Goal: Task Accomplishment & Management: Use online tool/utility

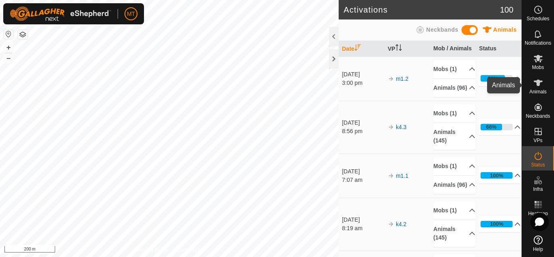
click at [542, 87] on icon at bounding box center [539, 83] width 10 height 10
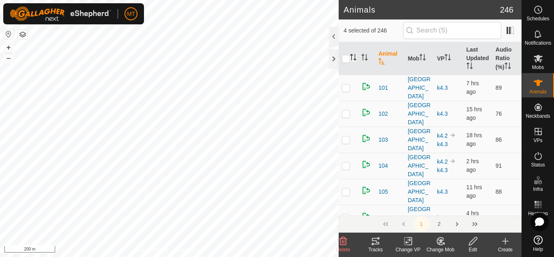
click at [352, 58] on icon "Activate to sort" at bounding box center [353, 57] width 6 height 6
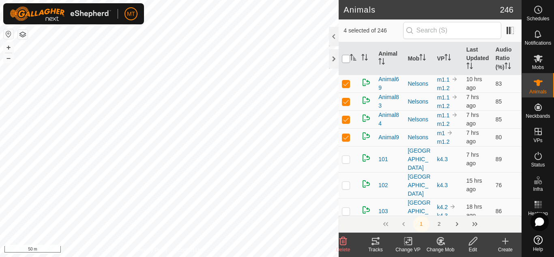
click at [347, 60] on input "checkbox" at bounding box center [346, 59] width 8 height 8
checkbox input "true"
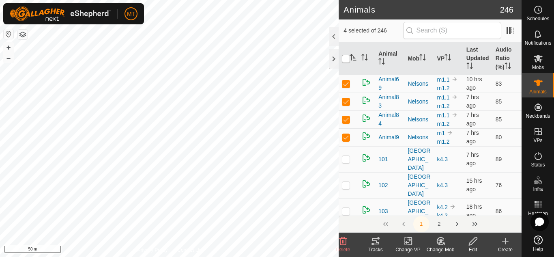
checkbox input "true"
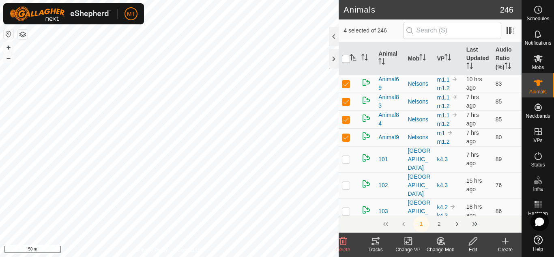
checkbox input "true"
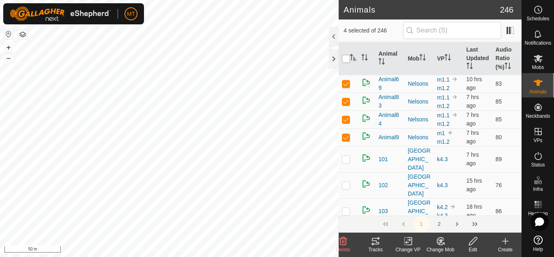
checkbox input "true"
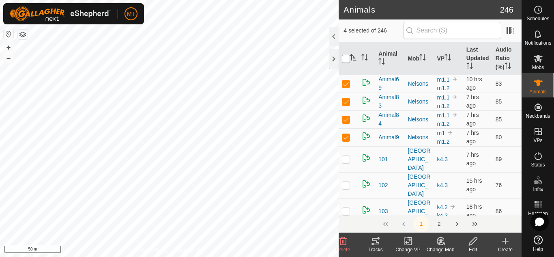
checkbox input "true"
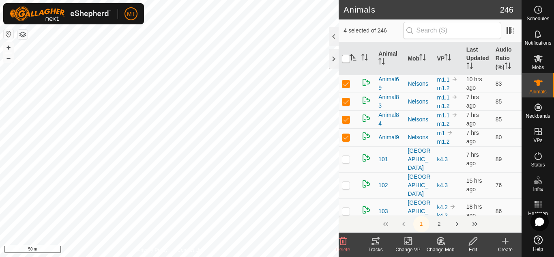
checkbox input "true"
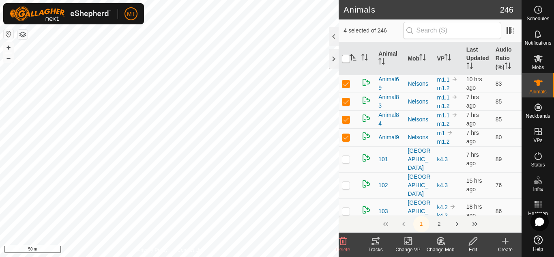
checkbox input "true"
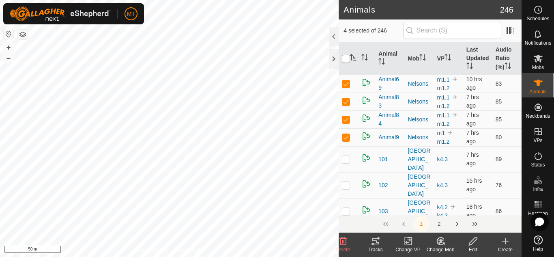
checkbox input "true"
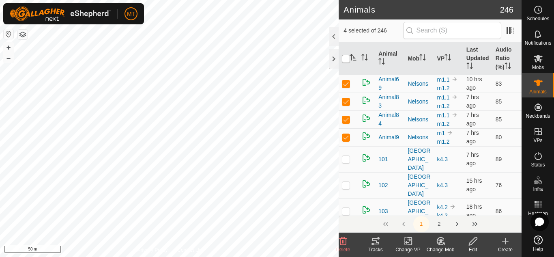
checkbox input "true"
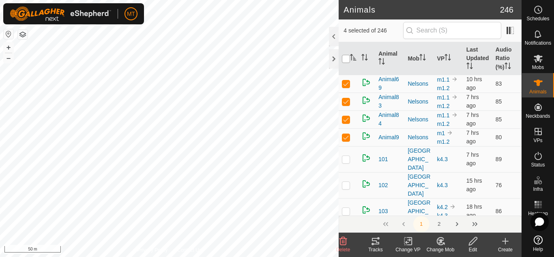
checkbox input "true"
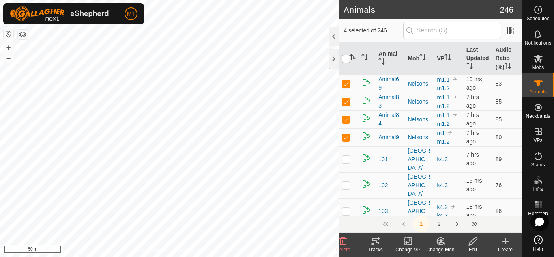
checkbox input "true"
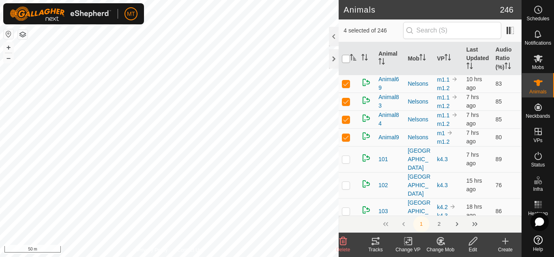
checkbox input "true"
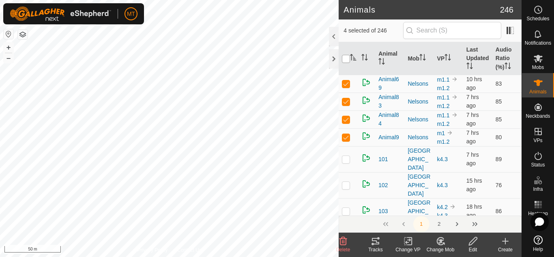
checkbox input "true"
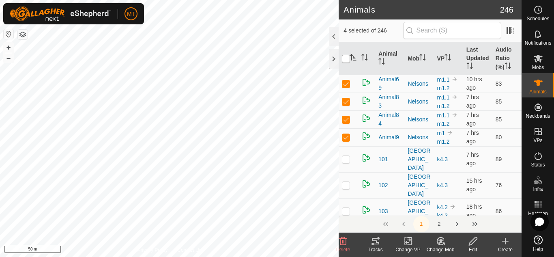
checkbox input "true"
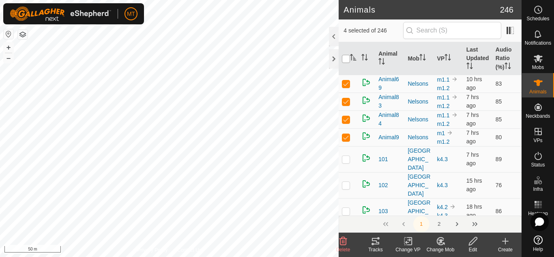
checkbox input "true"
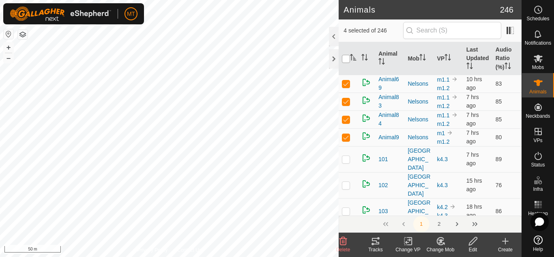
checkbox input "true"
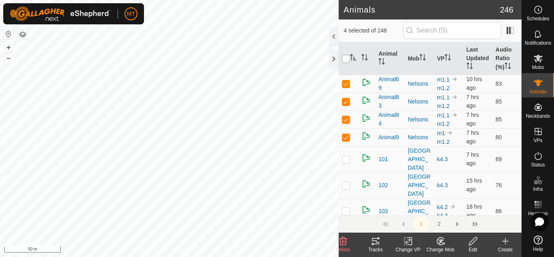
checkbox input "true"
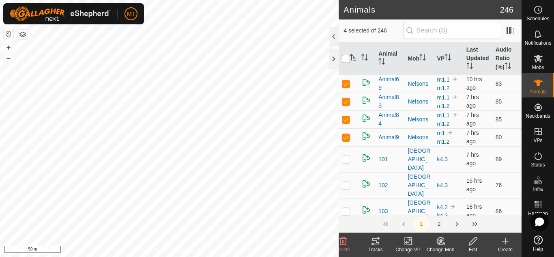
checkbox input "true"
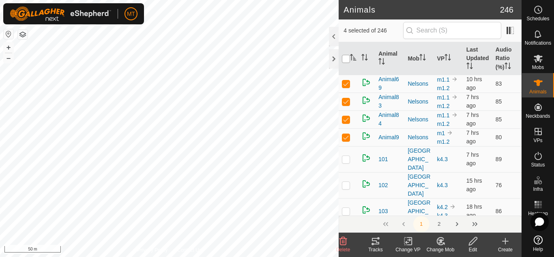
checkbox input "true"
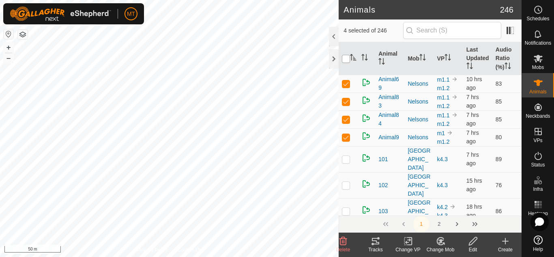
checkbox input "true"
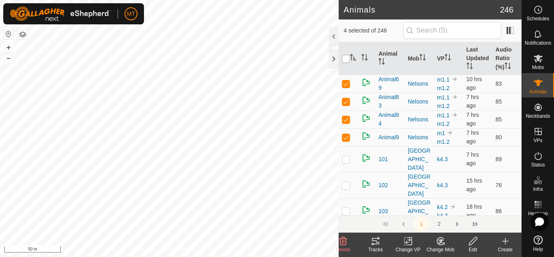
checkbox input "true"
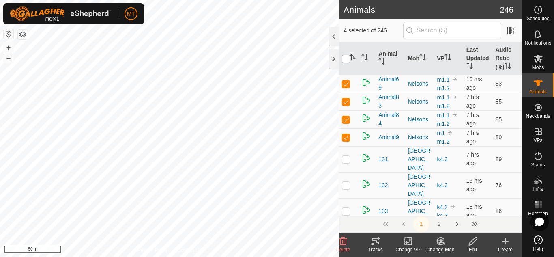
checkbox input "true"
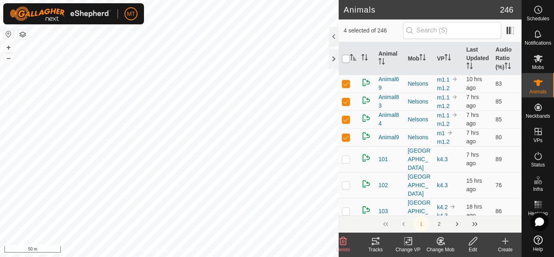
checkbox input "true"
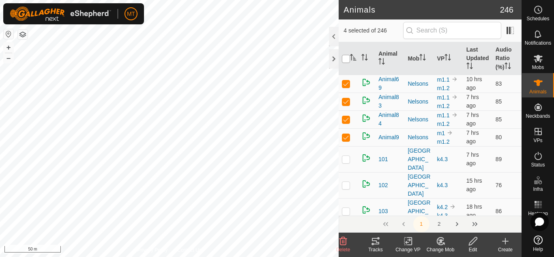
checkbox input "true"
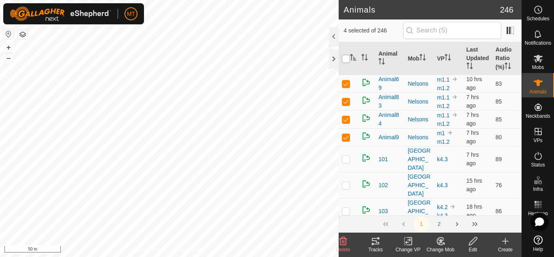
checkbox input "true"
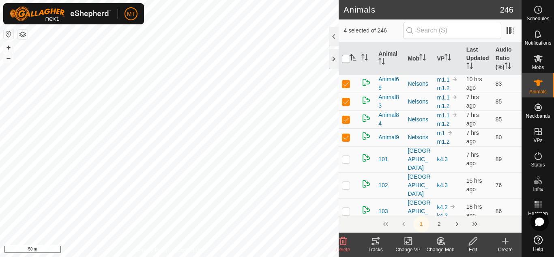
checkbox input "true"
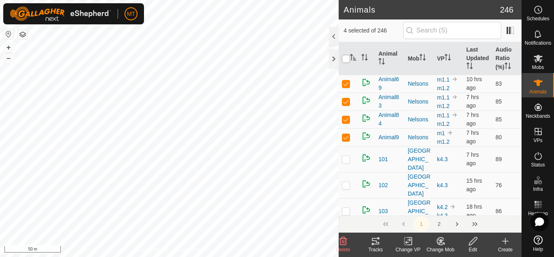
checkbox input "true"
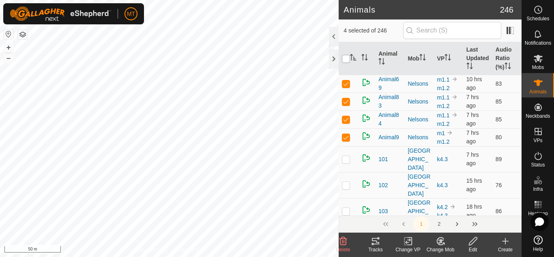
checkbox input "true"
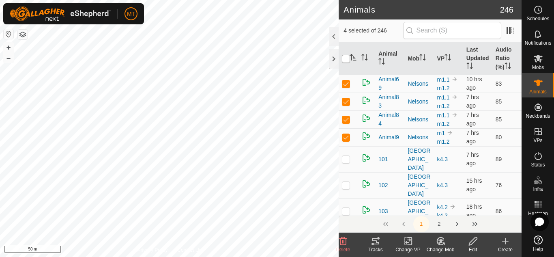
checkbox input "true"
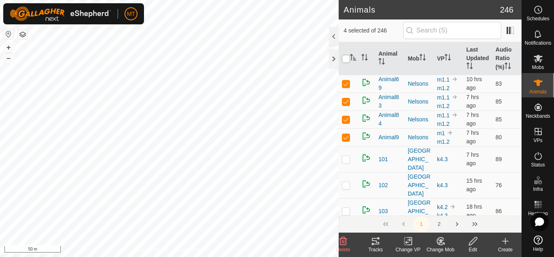
checkbox input "true"
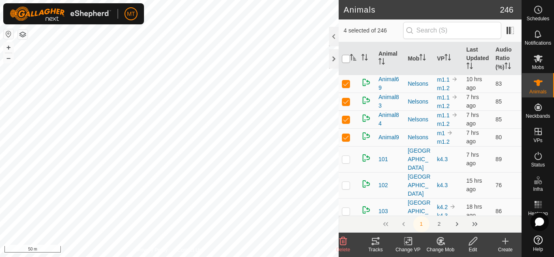
checkbox input "true"
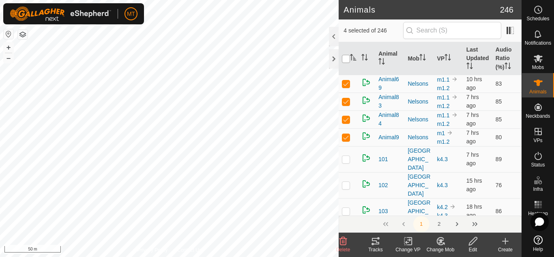
checkbox input "true"
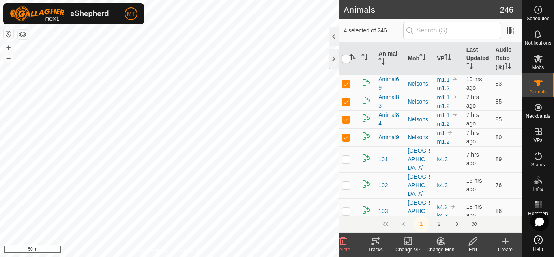
checkbox input "true"
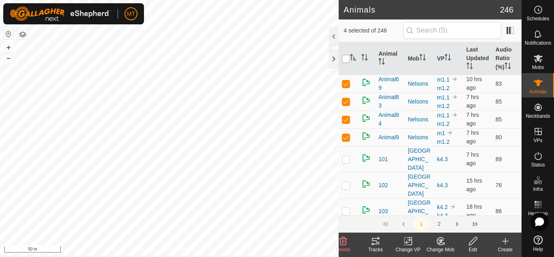
checkbox input "true"
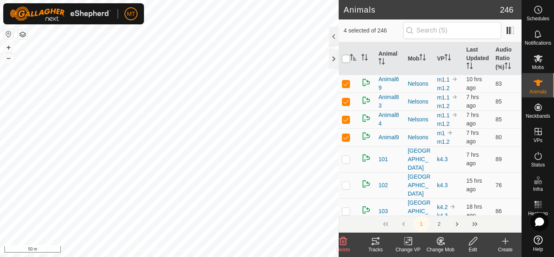
checkbox input "true"
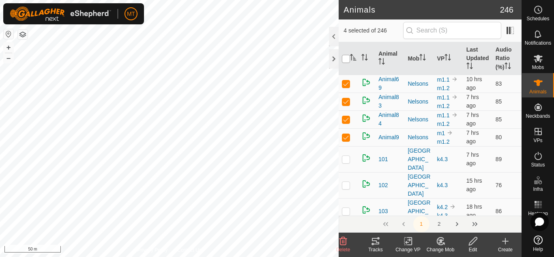
checkbox input "true"
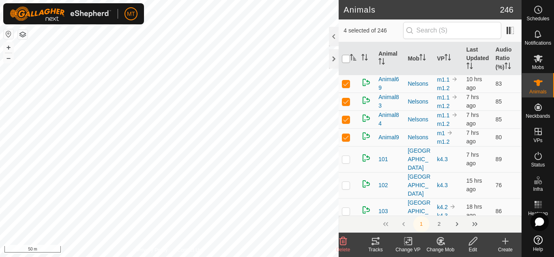
checkbox input "true"
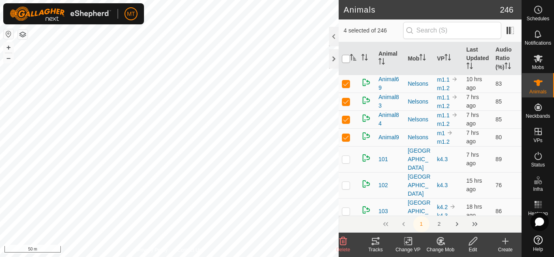
checkbox input "true"
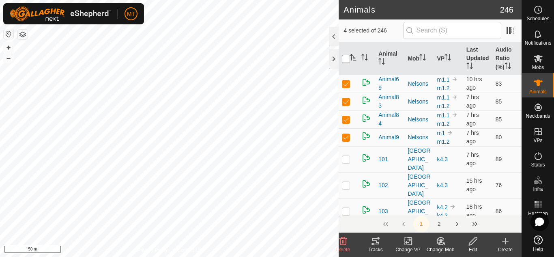
checkbox input "true"
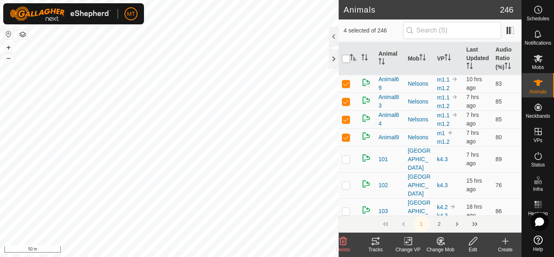
checkbox input "true"
click at [347, 60] on input "checkbox" at bounding box center [346, 59] width 8 height 8
checkbox input "false"
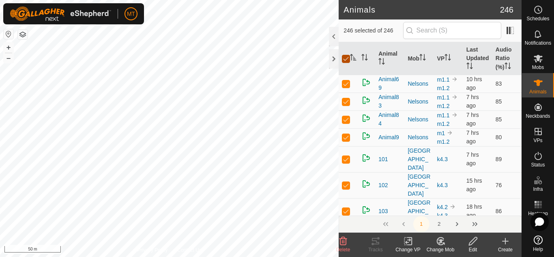
checkbox input "false"
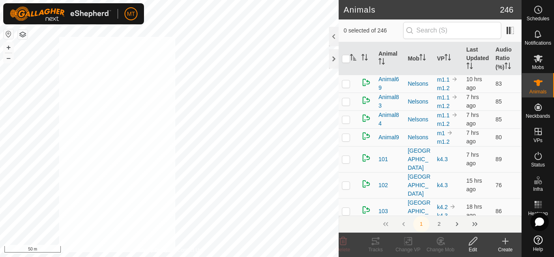
click at [175, 252] on div "Privacy Policy Contact Us 228 0320408493 Kingston Creek k4.3 + – ⇧ i 50 m" at bounding box center [169, 128] width 339 height 257
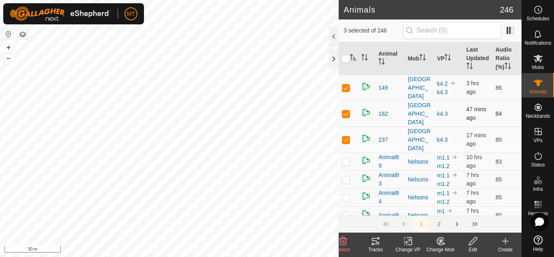
click at [346, 110] on p-checkbox at bounding box center [346, 113] width 8 height 6
click at [348, 86] on p-checkbox at bounding box center [346, 87] width 8 height 6
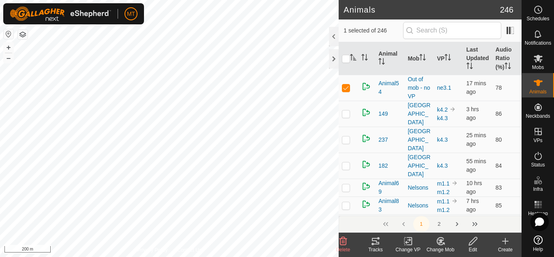
click at [374, 242] on icon at bounding box center [376, 241] width 10 height 10
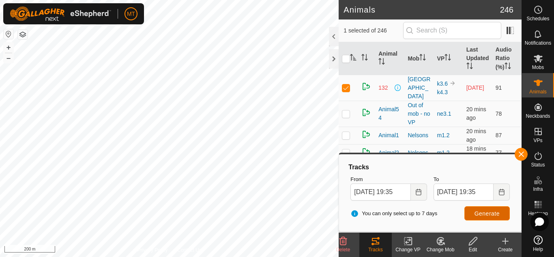
click at [487, 210] on span "Generate" at bounding box center [487, 213] width 25 height 6
click at [418, 192] on icon "Choose Date" at bounding box center [419, 192] width 6 height 6
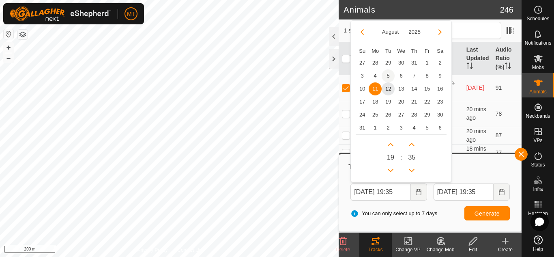
click at [390, 78] on span "5" at bounding box center [388, 75] width 13 height 13
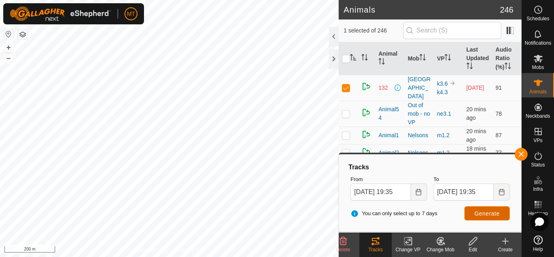
click at [480, 218] on button "Generate" at bounding box center [487, 213] width 45 height 14
click at [349, 58] on div "Animals 246 1 selected of 246 Animal Mob VP Last Updated Audio Ratio (%) 132 Ki…" at bounding box center [261, 128] width 522 height 257
